Goal: Check status: Check status

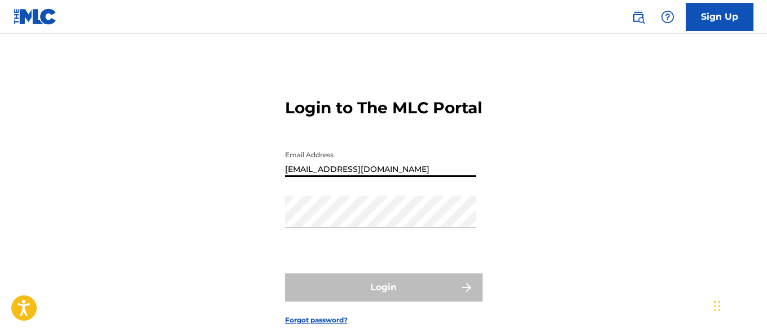
type input "[EMAIL_ADDRESS][DOMAIN_NAME]"
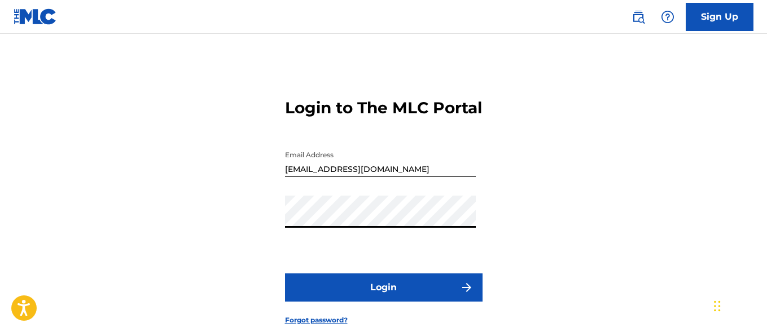
click at [383, 302] on button "Login" at bounding box center [383, 288] width 197 height 28
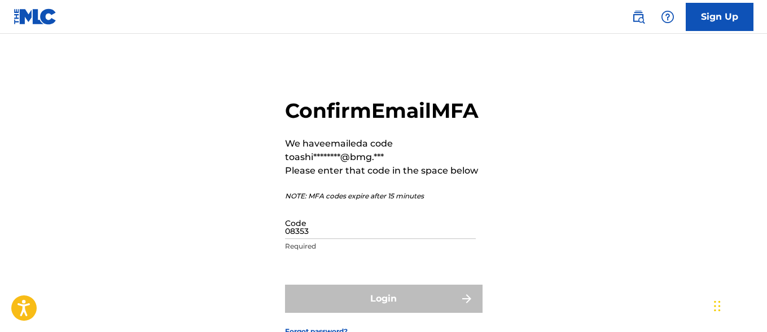
type input "083537"
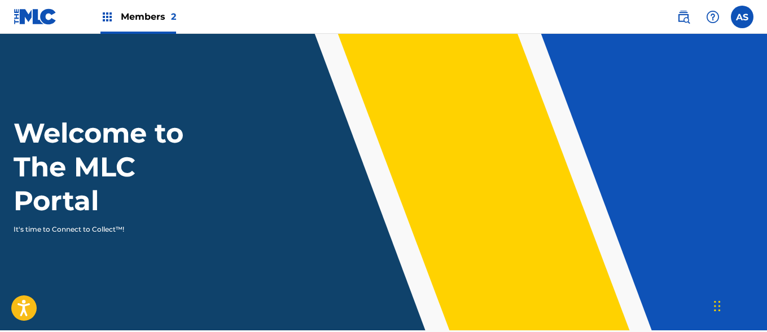
click at [107, 17] on img at bounding box center [107, 17] width 14 height 14
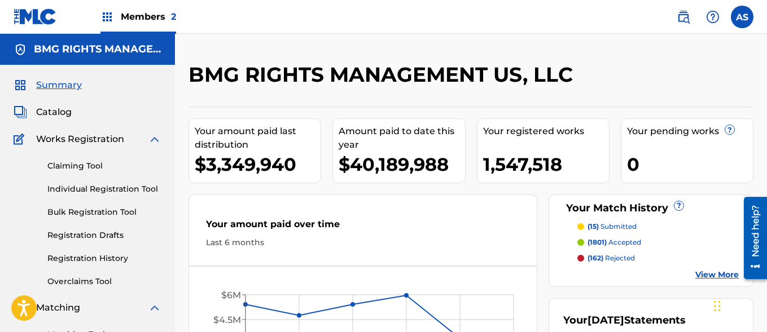
scroll to position [245, 0]
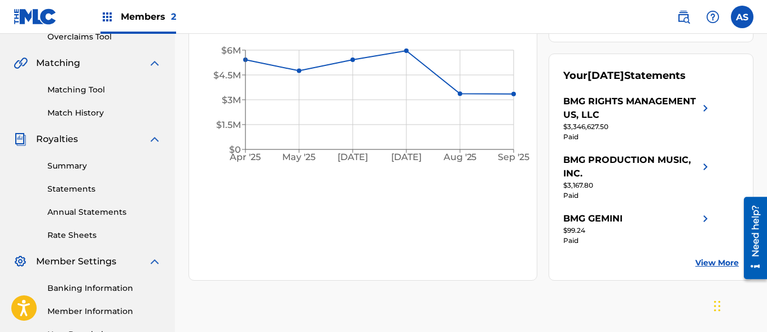
click at [104, 166] on link "Summary" at bounding box center [104, 166] width 114 height 12
